Goal: Navigation & Orientation: Find specific page/section

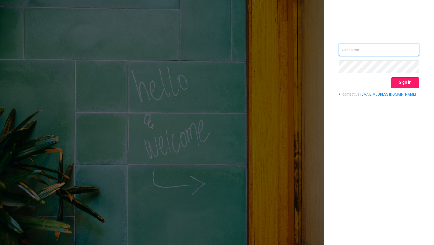
type input "[EMAIL_ADDRESS][DOMAIN_NAME]"
click at [403, 83] on button "Sign in" at bounding box center [405, 82] width 28 height 11
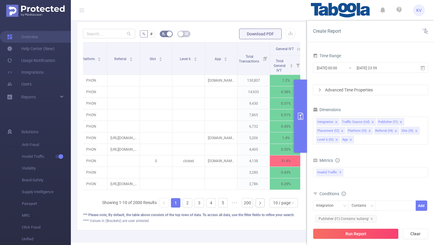
scroll to position [0, 206]
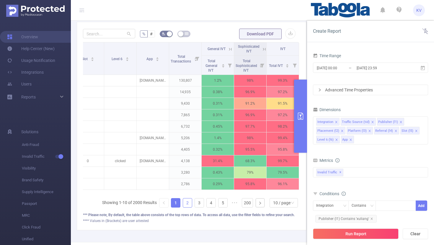
click at [190, 205] on link "2" at bounding box center [187, 203] width 9 height 9
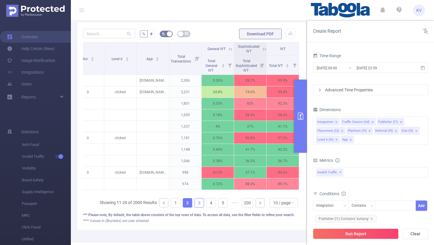
click at [199, 205] on link "3" at bounding box center [199, 203] width 9 height 9
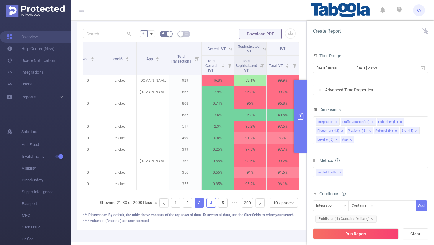
click at [211, 204] on link "4" at bounding box center [211, 203] width 9 height 9
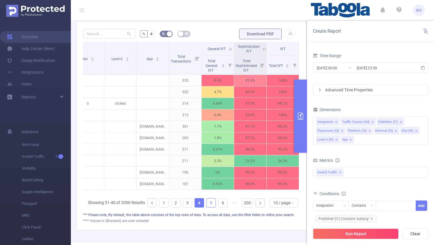
click at [215, 204] on link "5" at bounding box center [211, 203] width 9 height 9
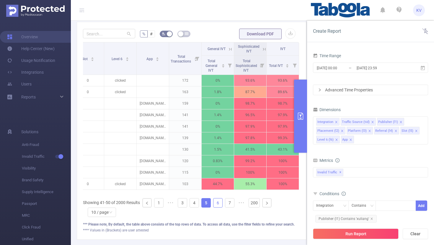
click at [221, 204] on link "6" at bounding box center [217, 203] width 9 height 9
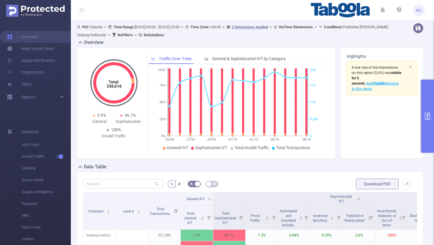
scroll to position [0, 89]
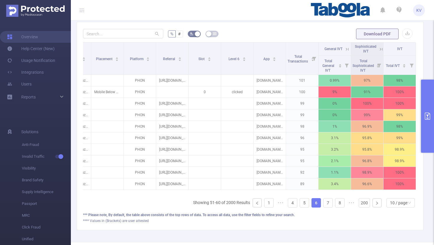
scroll to position [0, 89]
